Goal: Task Accomplishment & Management: Use online tool/utility

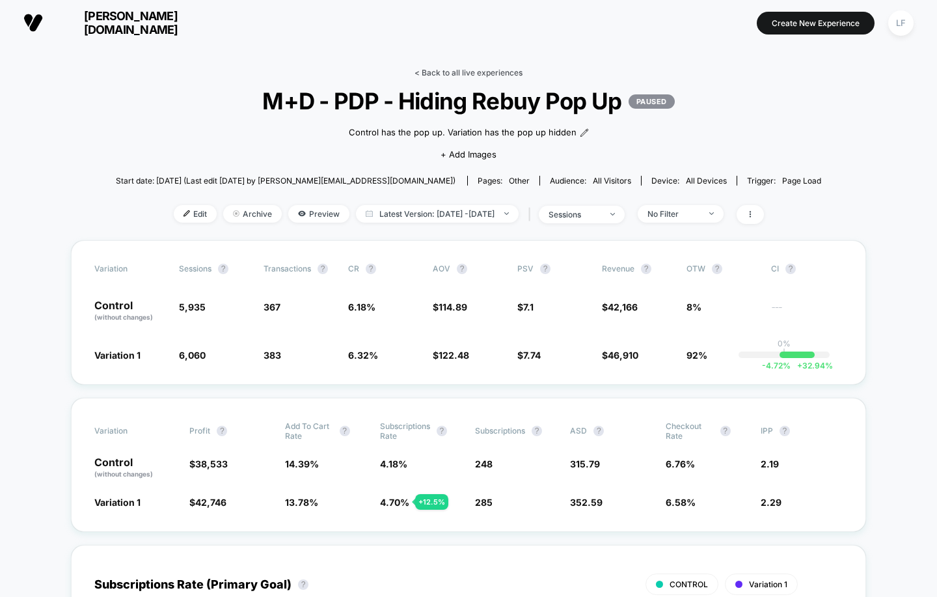
click at [505, 74] on link "< Back to all live experiences" at bounding box center [468, 73] width 108 height 10
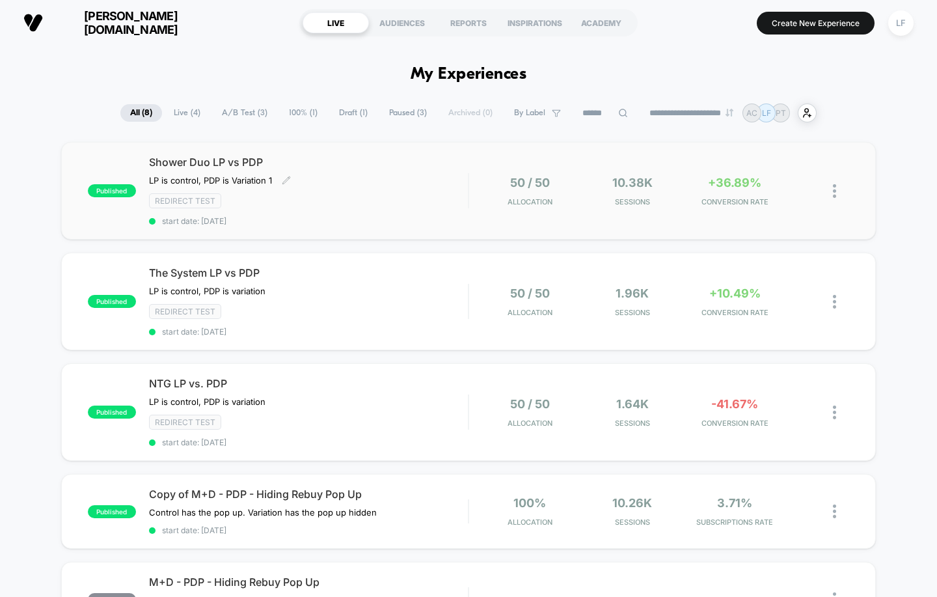
click at [408, 204] on div "Redirect Test" at bounding box center [308, 200] width 319 height 15
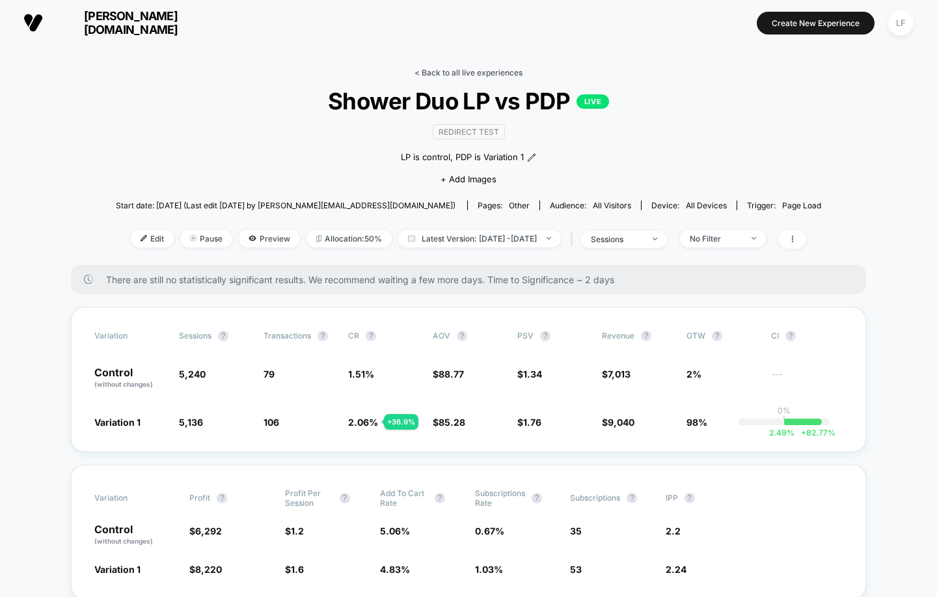
click at [466, 75] on link "< Back to all live experiences" at bounding box center [468, 73] width 108 height 10
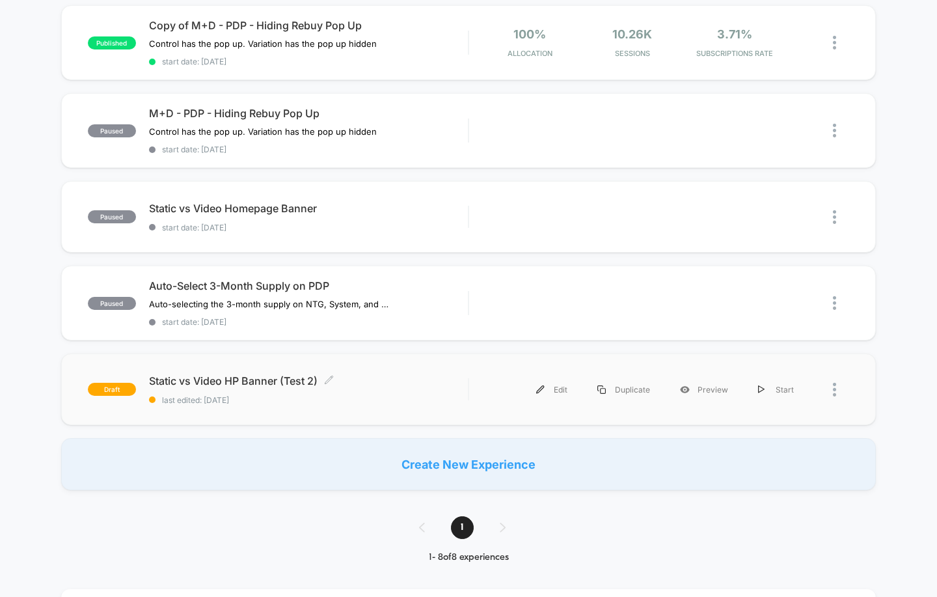
scroll to position [436, 0]
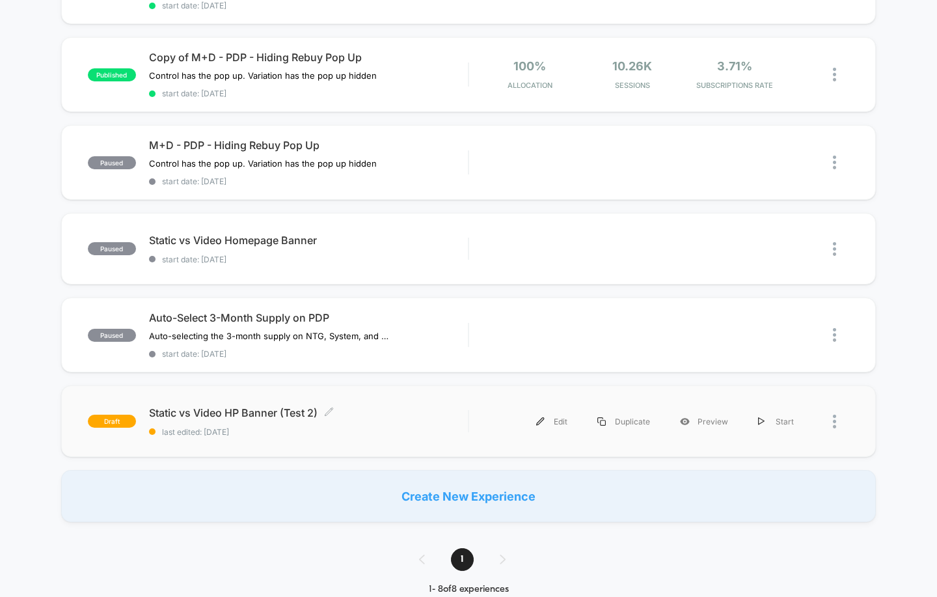
click at [394, 420] on div "Static vs Video HP Banner (Test 2) Click to edit experience details Click to ed…" at bounding box center [308, 421] width 319 height 31
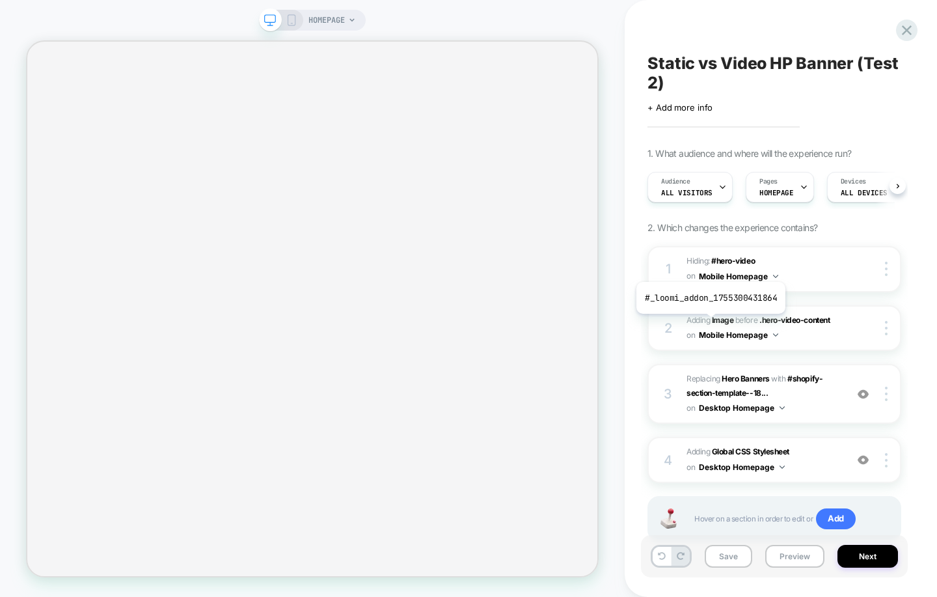
scroll to position [0, 1]
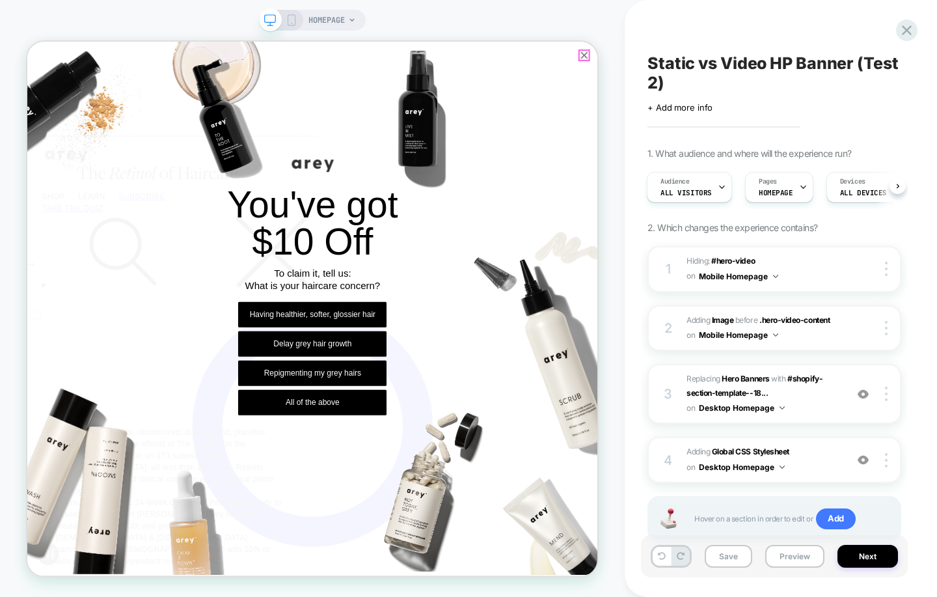
click at [766, 62] on icon "Close popup" at bounding box center [769, 59] width 9 height 9
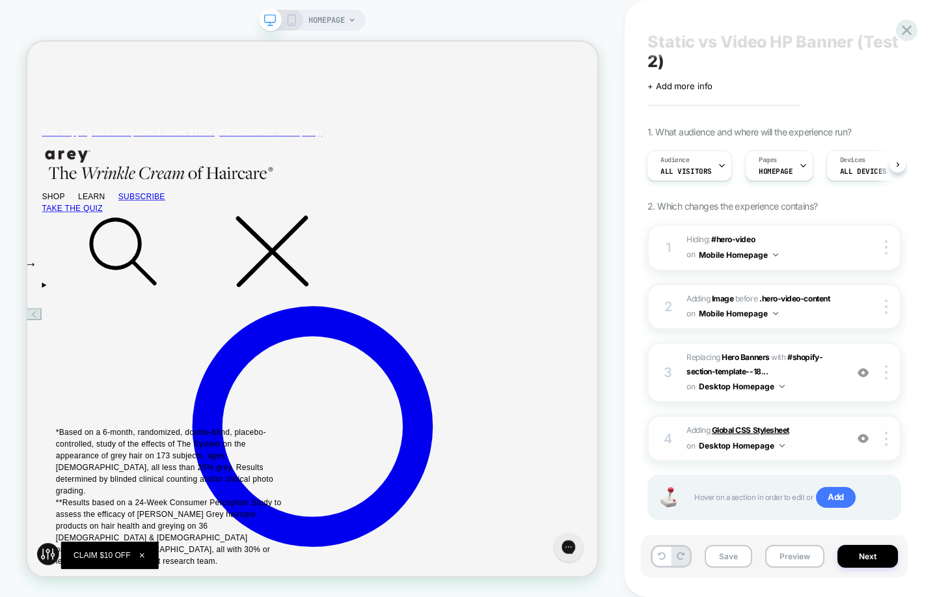
scroll to position [0, 0]
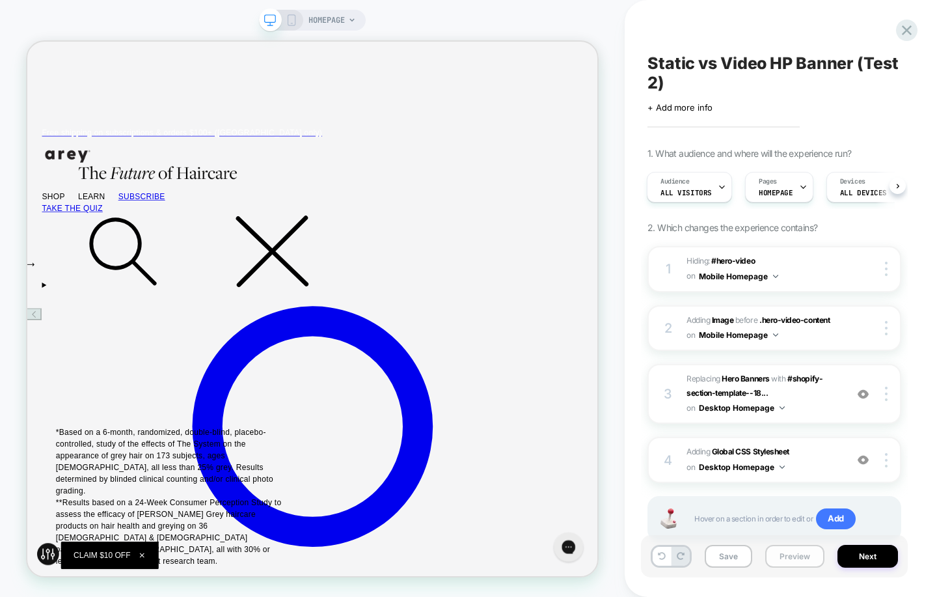
click at [794, 556] on button "Preview" at bounding box center [794, 555] width 59 height 23
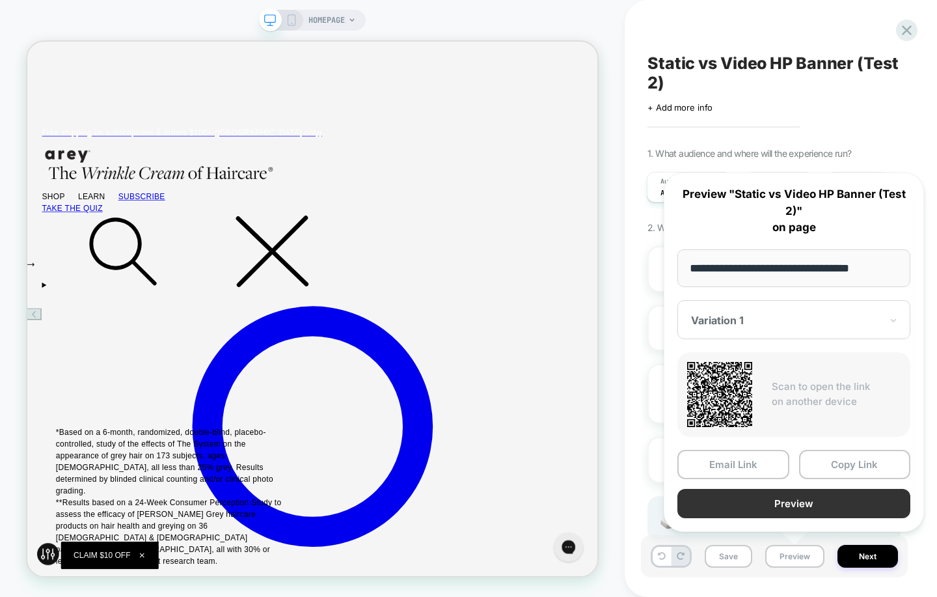
click at [780, 511] on button "Preview" at bounding box center [793, 503] width 233 height 29
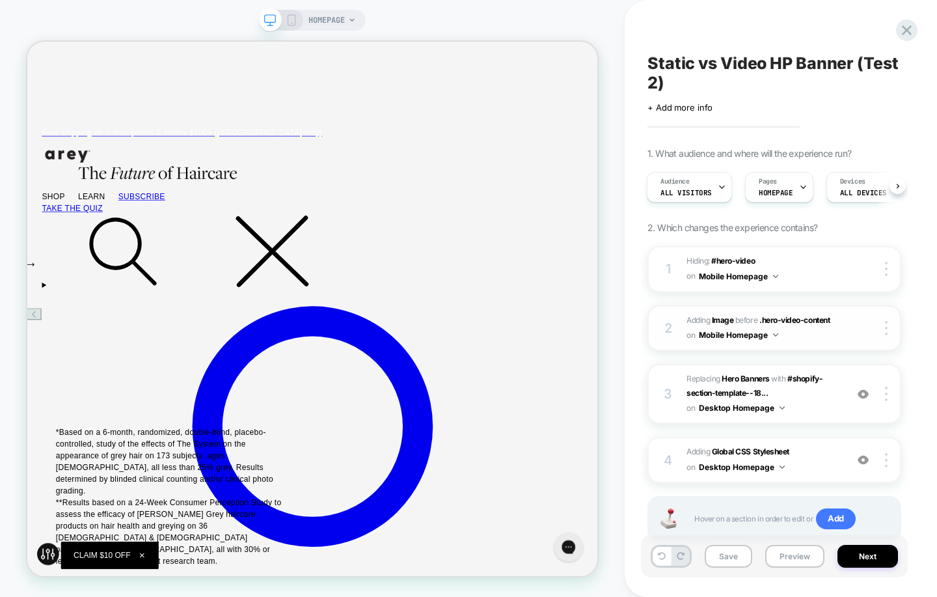
click at [857, 334] on div at bounding box center [875, 328] width 49 height 14
click at [863, 398] on img at bounding box center [862, 393] width 11 height 11
click at [862, 394] on img at bounding box center [862, 393] width 11 height 11
click at [818, 399] on span "#_loomi_addon_1755303960018 Replacing Hero Banners WITH #shopify-section-templa…" at bounding box center [762, 393] width 153 height 44
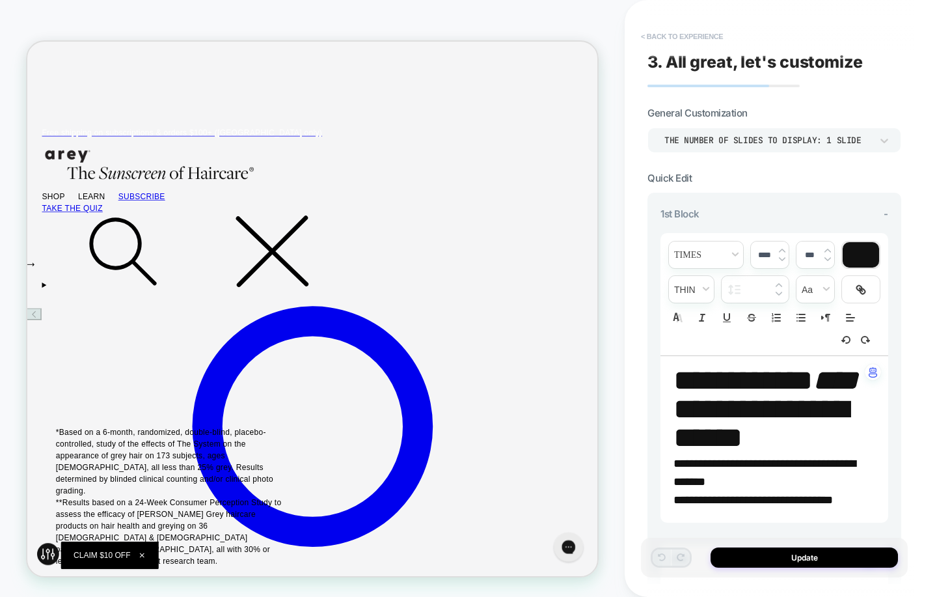
click at [674, 38] on button "< Back to experience" at bounding box center [681, 36] width 95 height 21
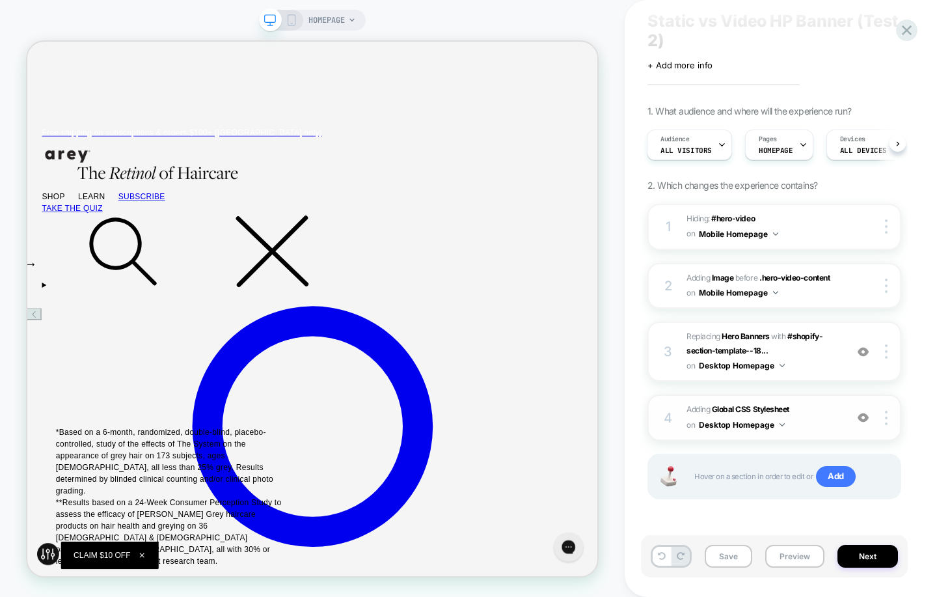
click at [835, 418] on span "Adding Global CSS Stylesheet on Desktop Homepage" at bounding box center [762, 417] width 153 height 31
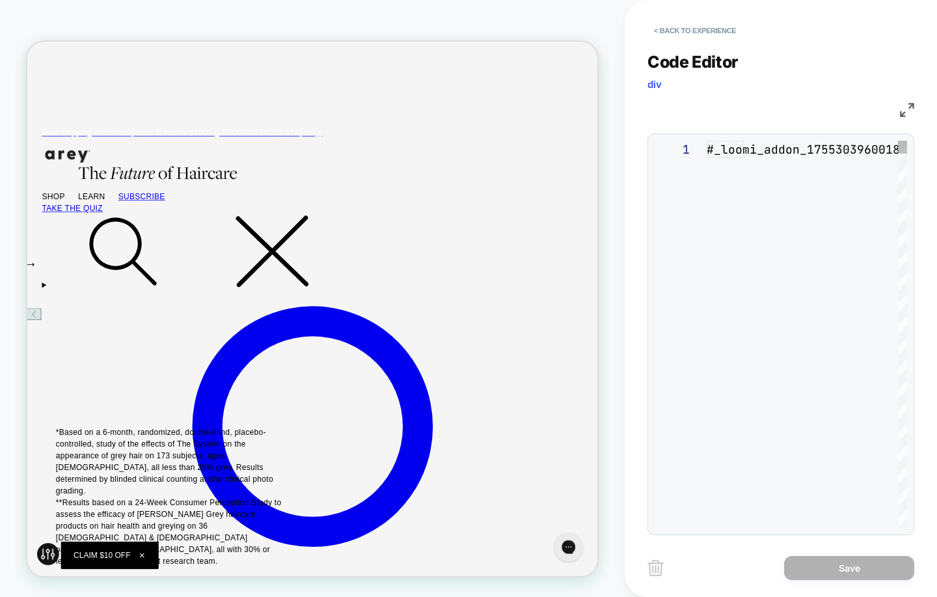
scroll to position [123, 0]
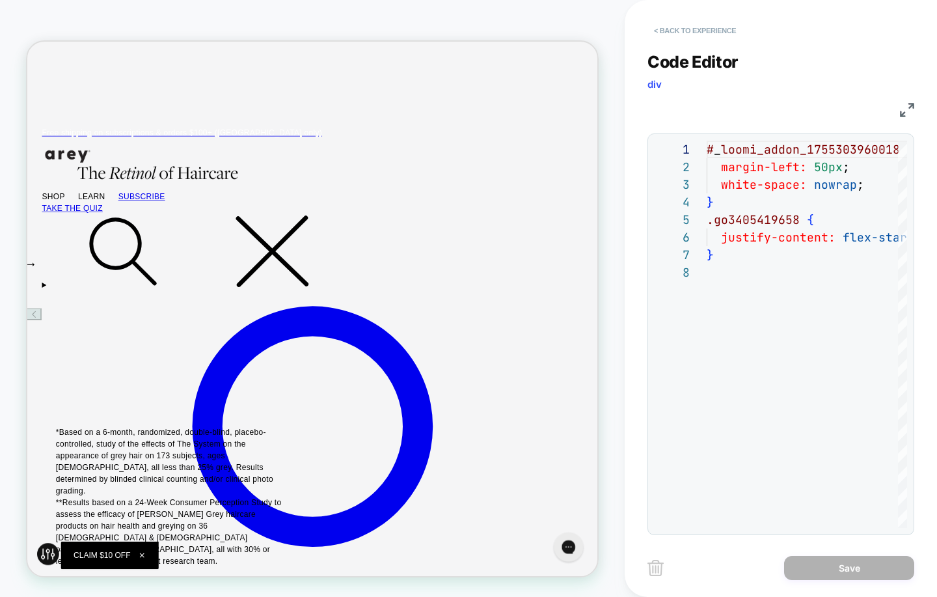
click at [677, 33] on button "< Back to experience" at bounding box center [694, 30] width 95 height 21
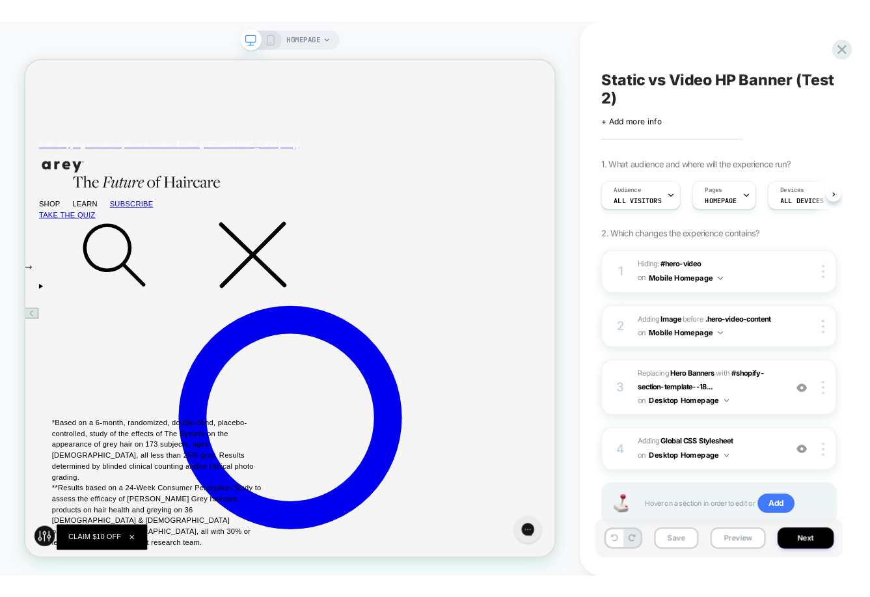
scroll to position [0, 1]
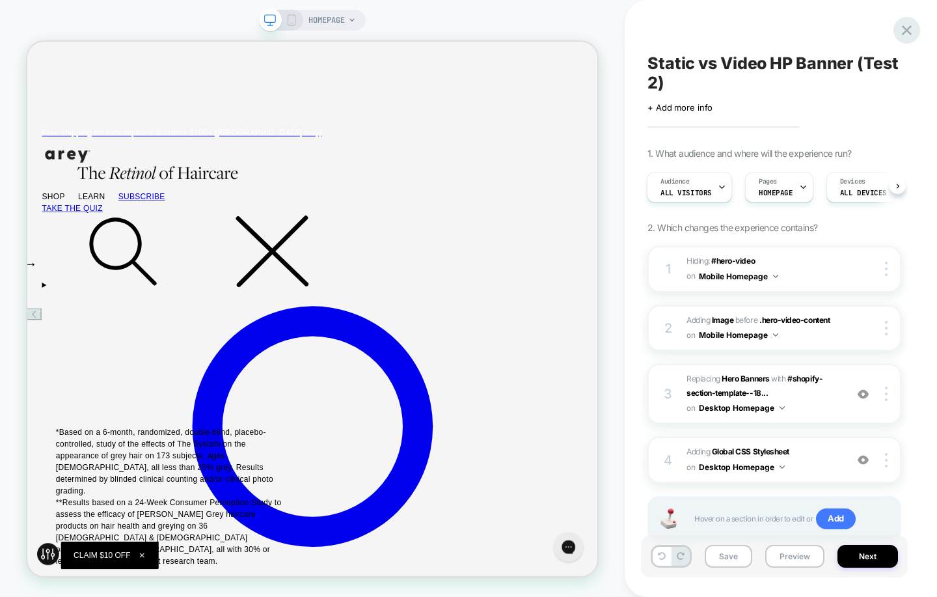
click at [914, 29] on icon at bounding box center [907, 30] width 18 height 18
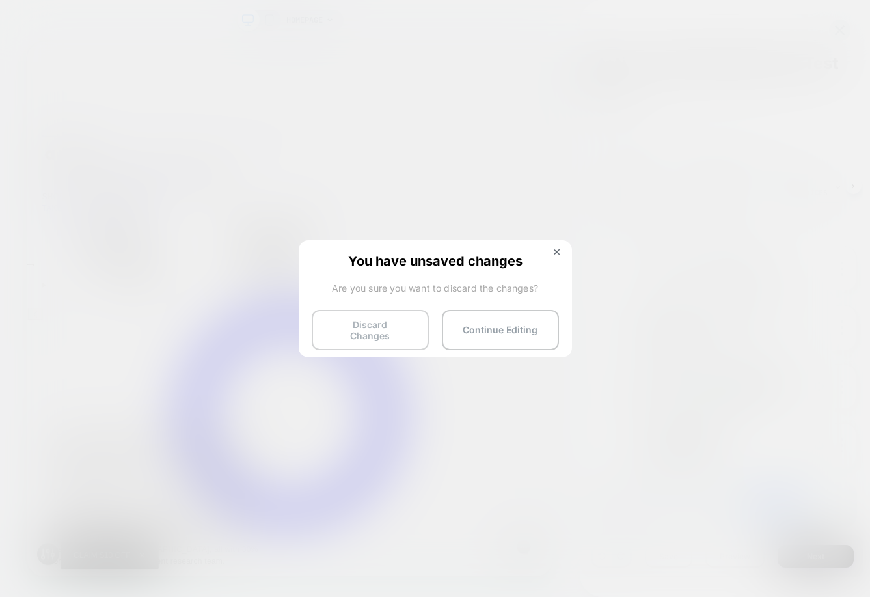
click at [404, 323] on button "Discard Changes" at bounding box center [370, 330] width 117 height 40
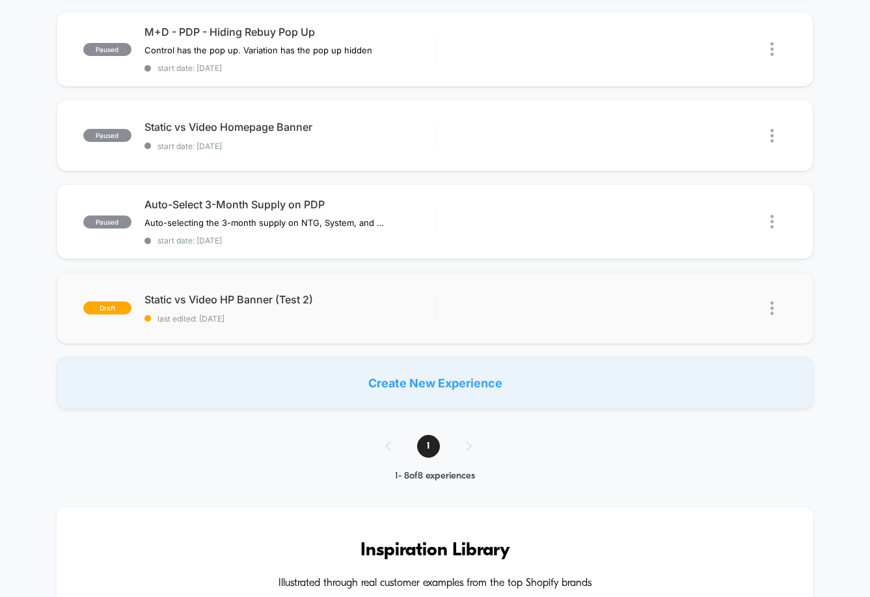
scroll to position [545, 0]
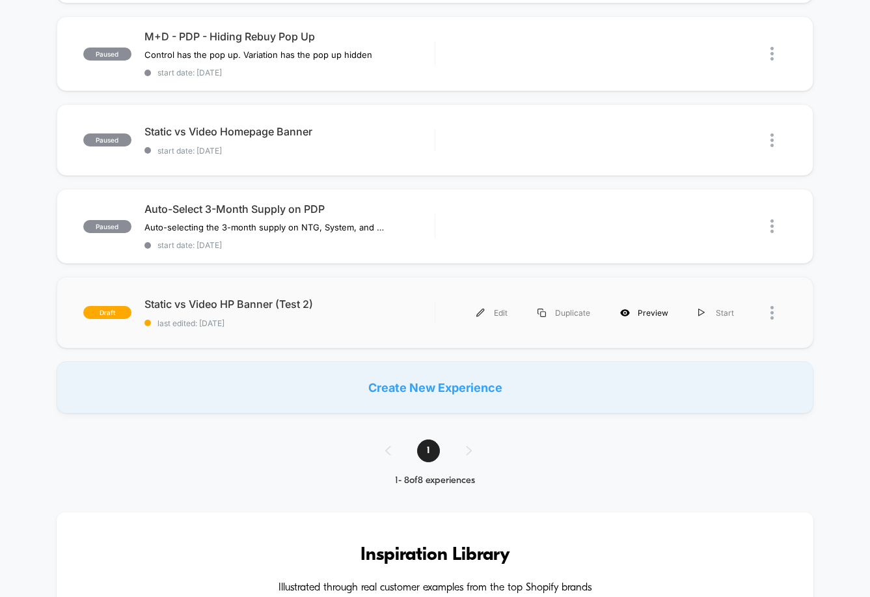
click at [647, 314] on div "Preview" at bounding box center [644, 312] width 78 height 29
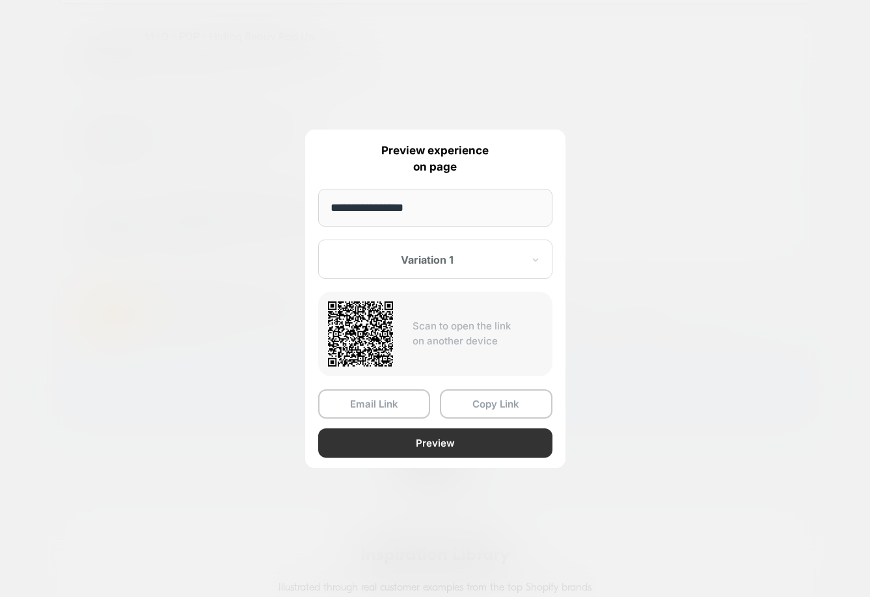
click at [423, 445] on button "Preview" at bounding box center [435, 442] width 234 height 29
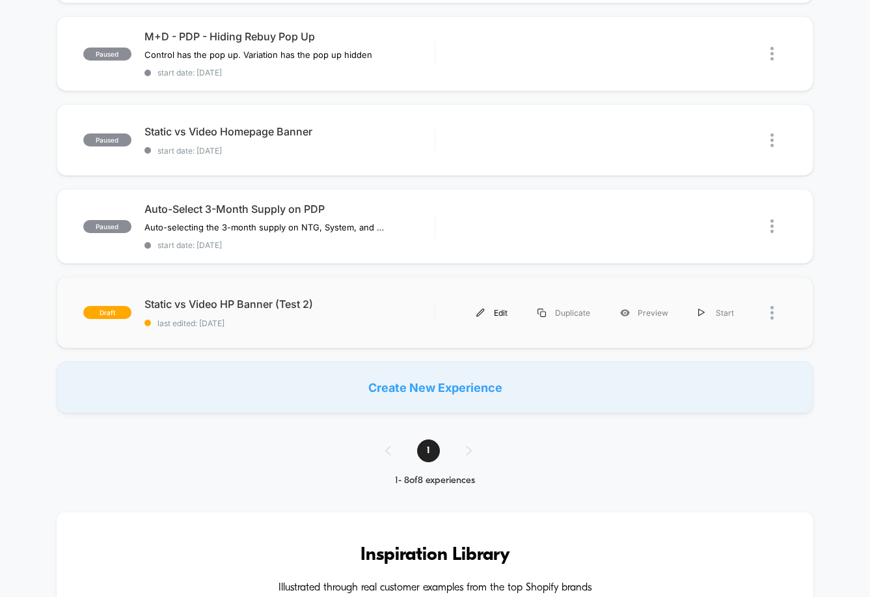
click at [500, 313] on div "Edit" at bounding box center [491, 312] width 61 height 29
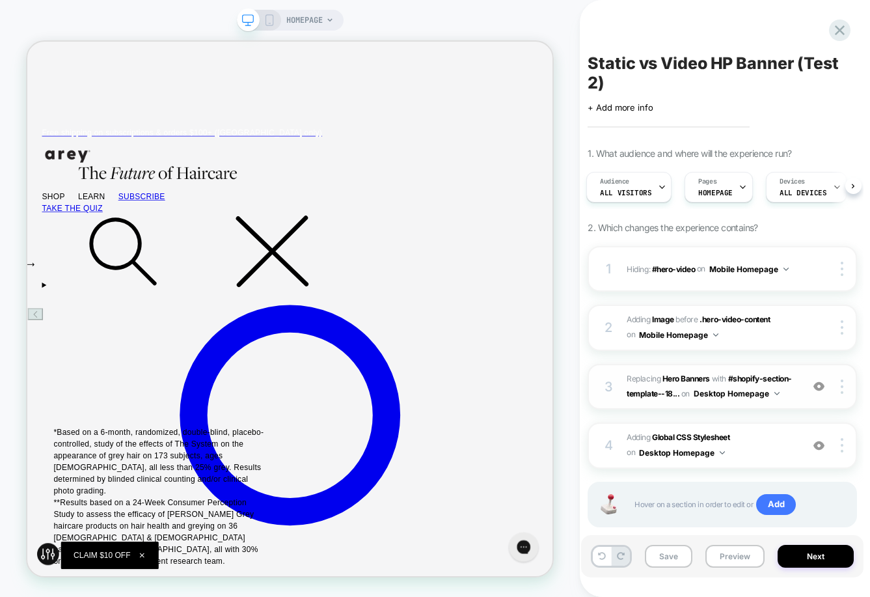
click at [786, 394] on span "#_loomi_addon_1755303960018 Replacing Hero Banners WITH #shopify-section-templa…" at bounding box center [710, 386] width 168 height 31
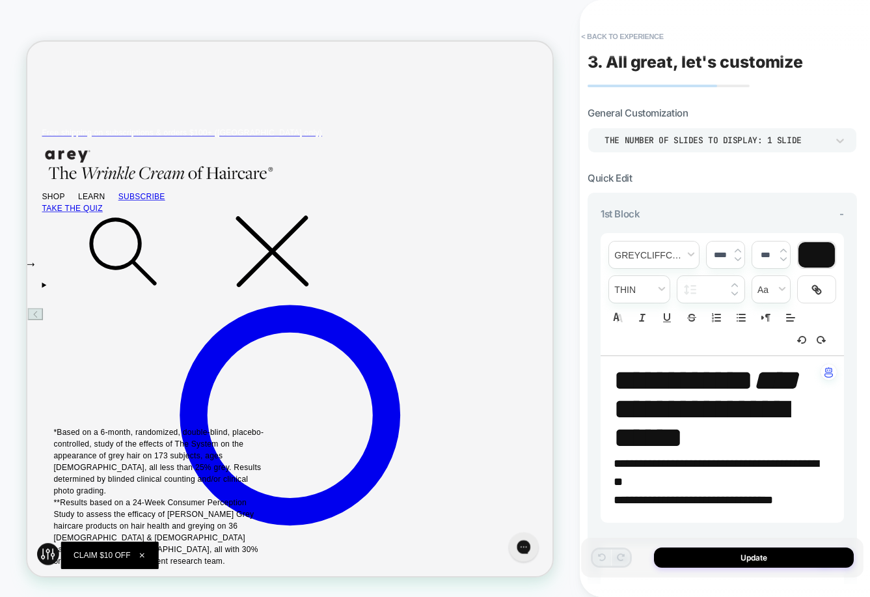
scroll to position [313, 0]
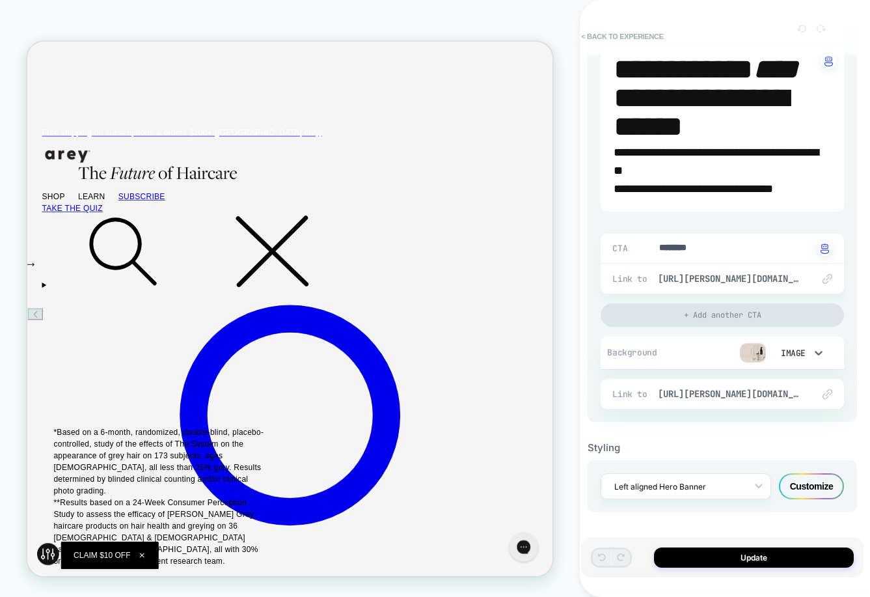
click at [796, 356] on div "Image" at bounding box center [791, 352] width 27 height 11
click at [794, 442] on div "Image" at bounding box center [798, 440] width 55 height 27
click at [756, 347] on img at bounding box center [753, 353] width 26 height 20
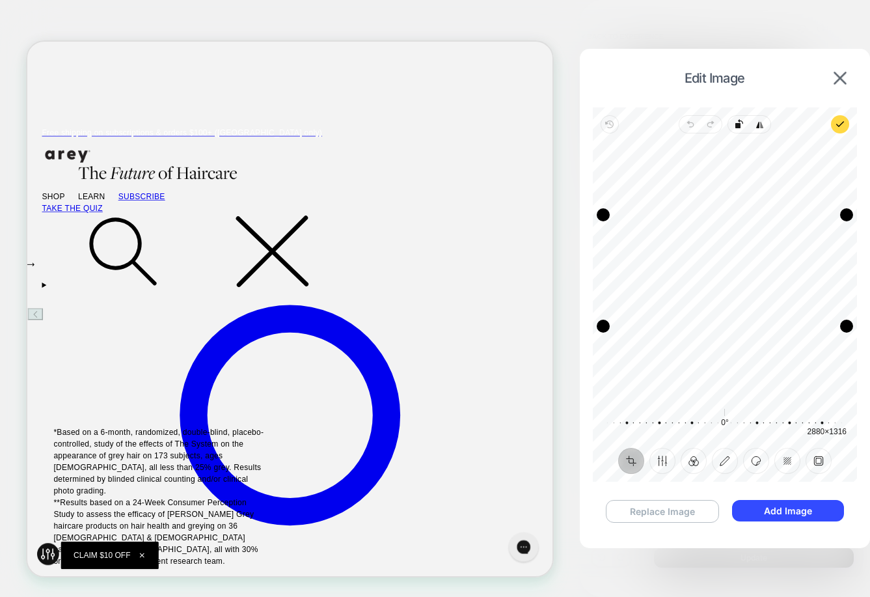
click at [662, 510] on button "Replace Image" at bounding box center [662, 511] width 113 height 23
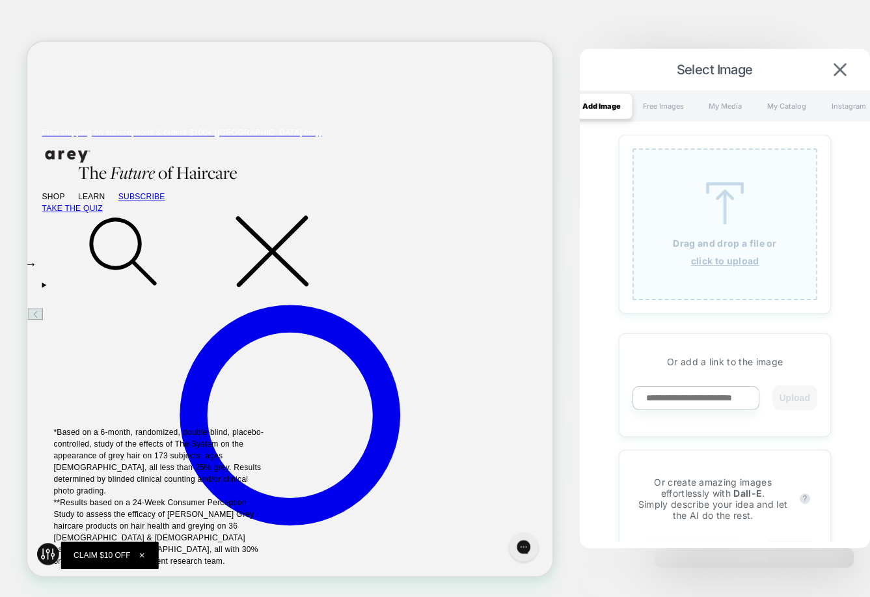
click at [712, 254] on div "Drag and drop a file or click to upload" at bounding box center [724, 224] width 185 height 152
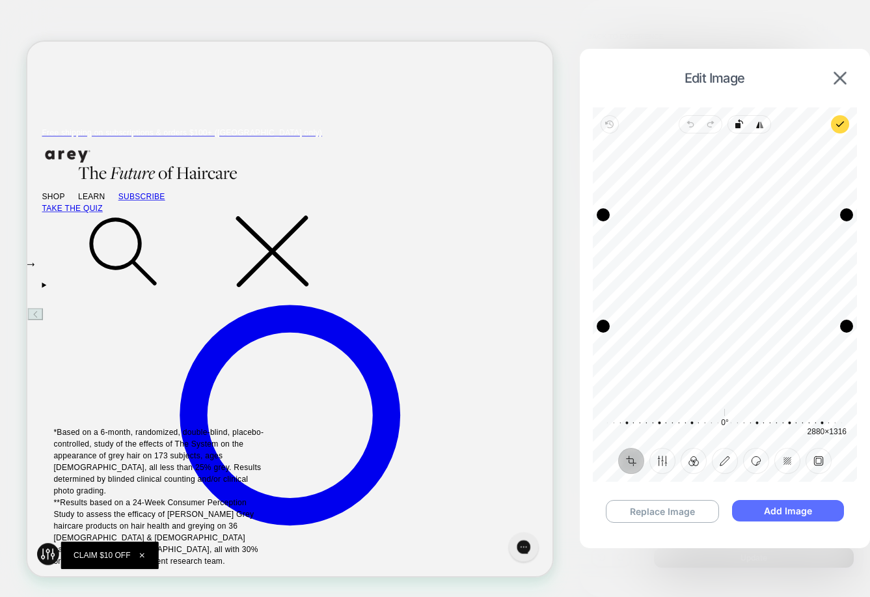
click at [805, 507] on button "Add Image" at bounding box center [788, 510] width 112 height 21
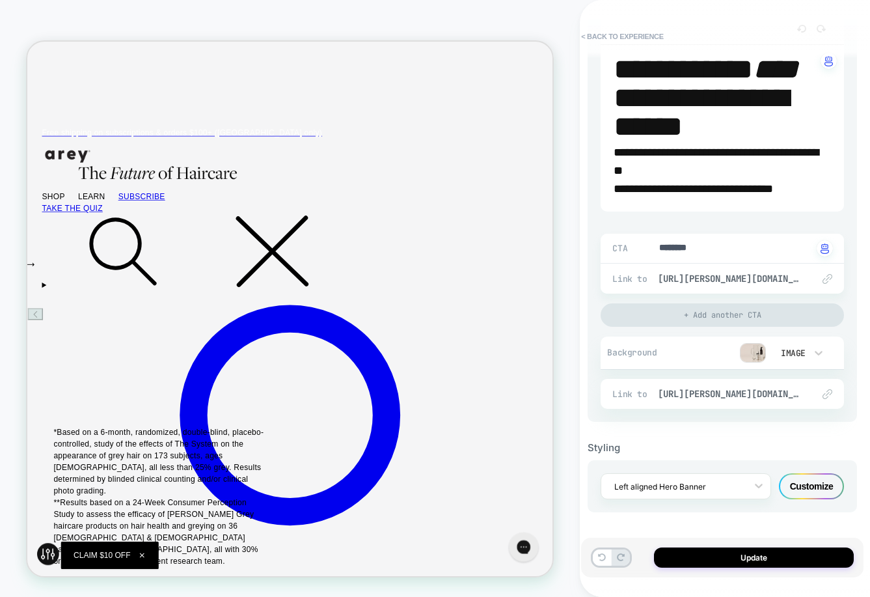
click at [750, 569] on div "Update" at bounding box center [722, 557] width 282 height 40
click at [750, 556] on button "Update" at bounding box center [754, 557] width 200 height 20
type textarea "*"
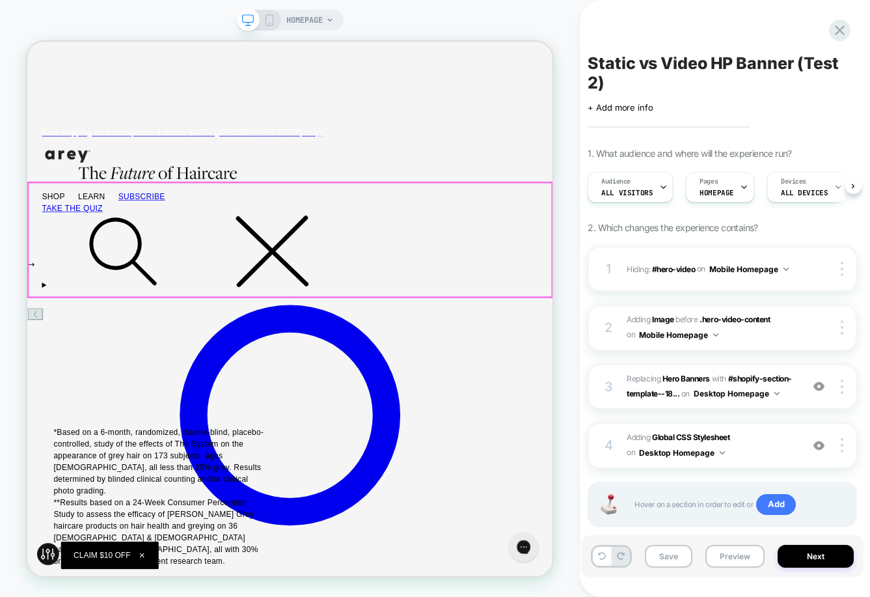
scroll to position [0, 1]
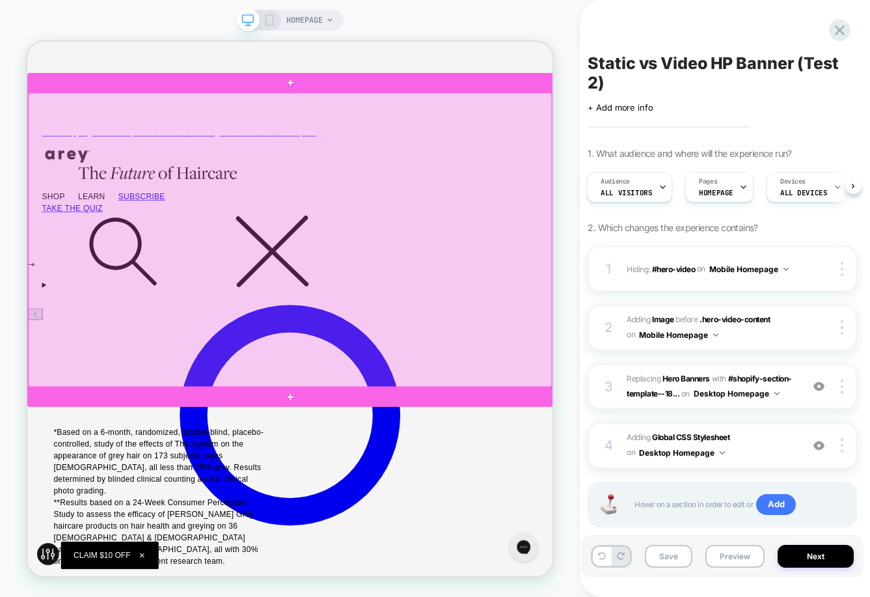
click at [546, 187] on div at bounding box center [378, 306] width 698 height 392
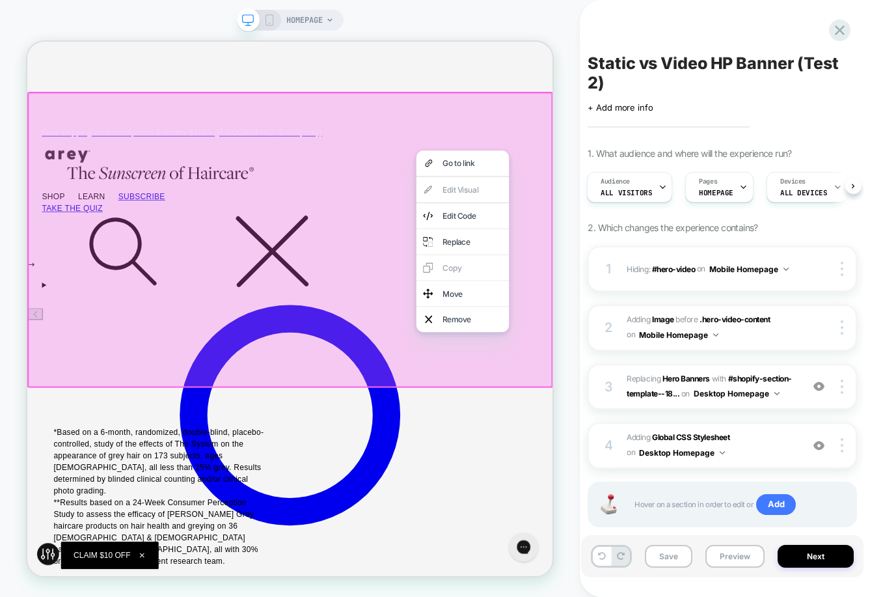
click at [546, 187] on div "Go to link" at bounding box center [608, 204] width 124 height 34
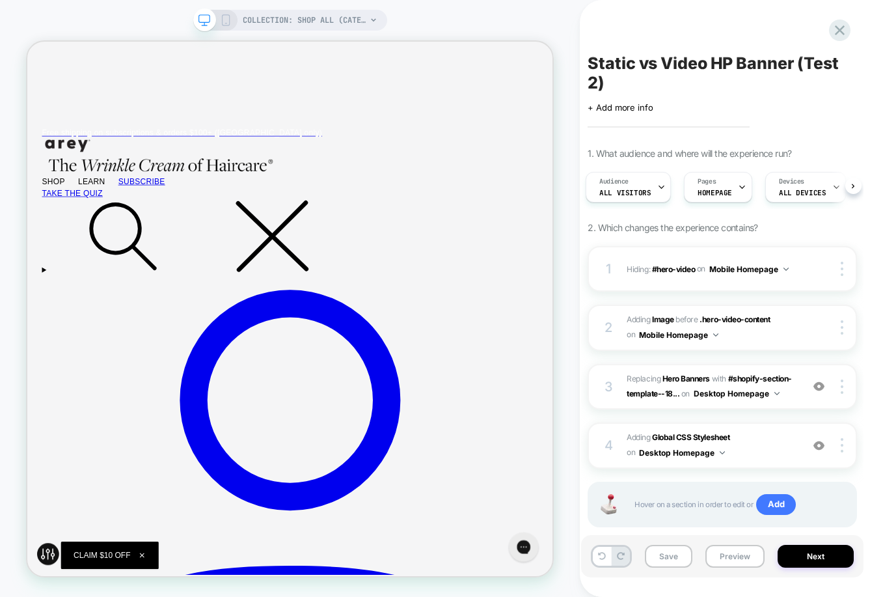
scroll to position [0, 0]
